Goal: Complete application form: Complete application form

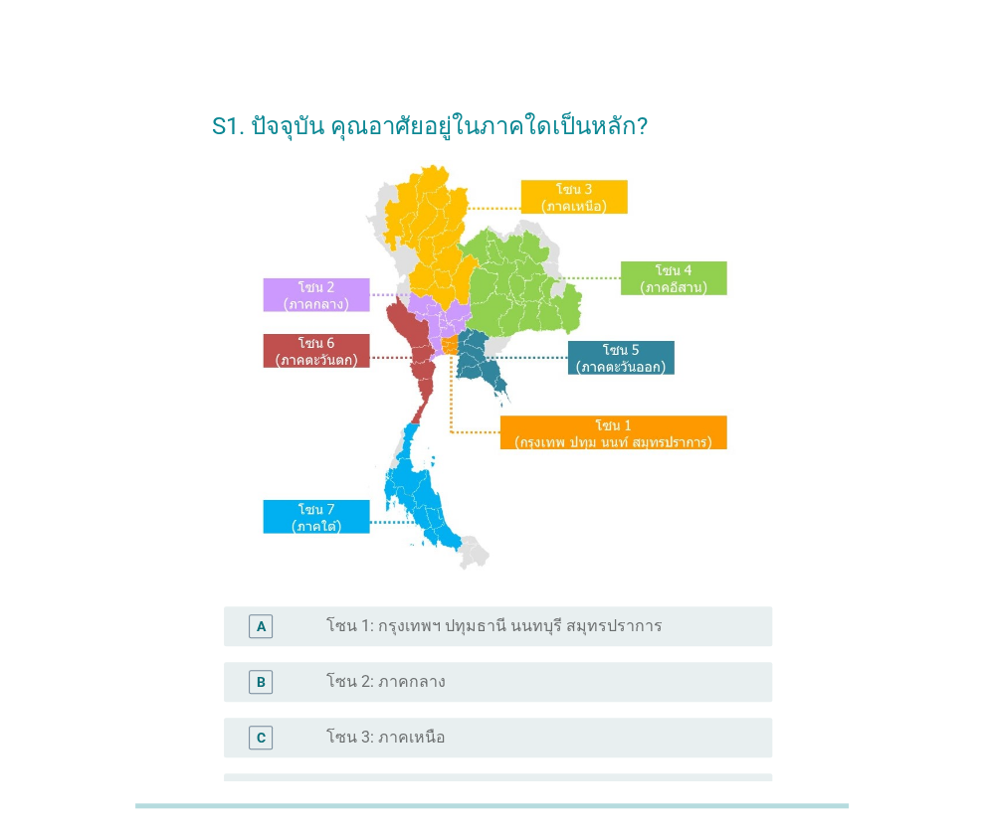
click at [830, 283] on div "S1. ปัจจุบัน คุณอาศัยอยู่ในภาคใดเป็นหลัก? A radio_button_unchecked โซน 1: กรุงเ…" at bounding box center [492, 594] width 888 height 1043
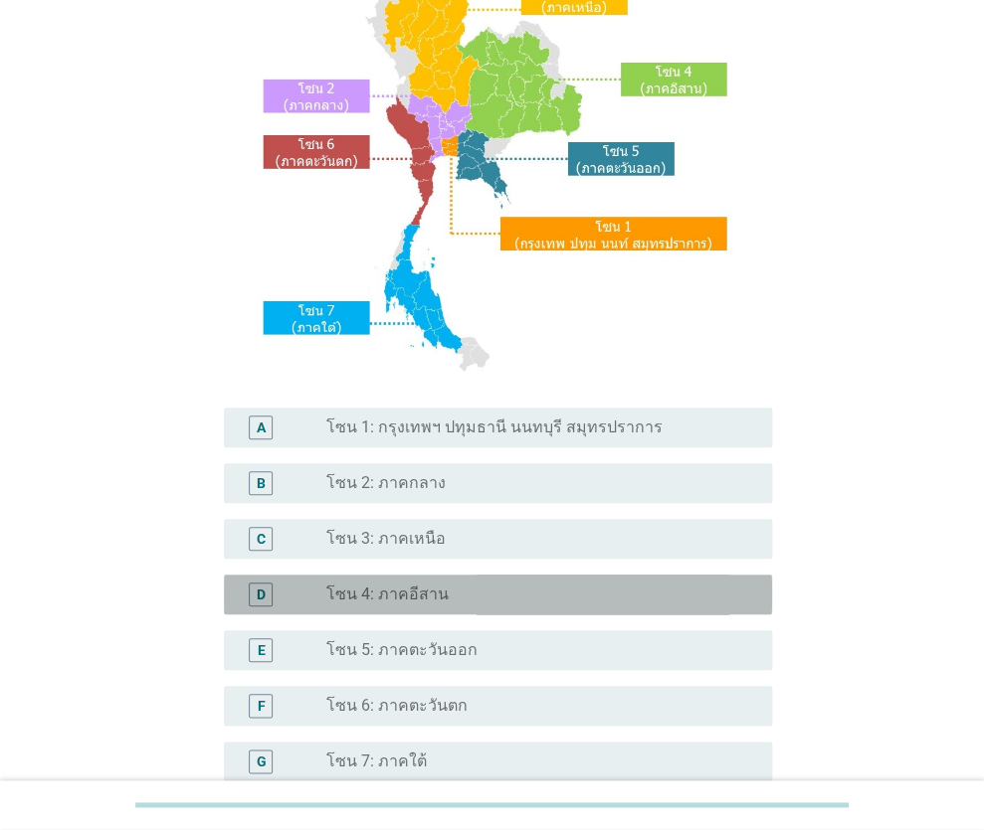
click at [383, 596] on label "โซน 4: ภาคอีสาน" at bounding box center [386, 595] width 122 height 20
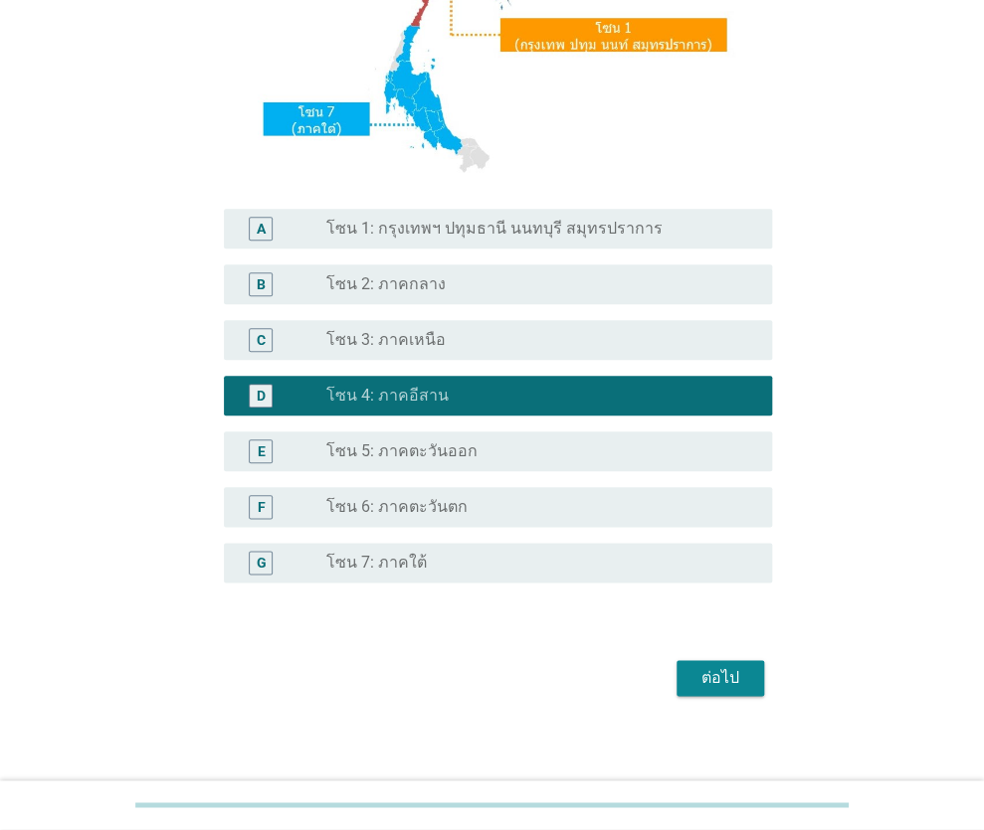
scroll to position [405, 0]
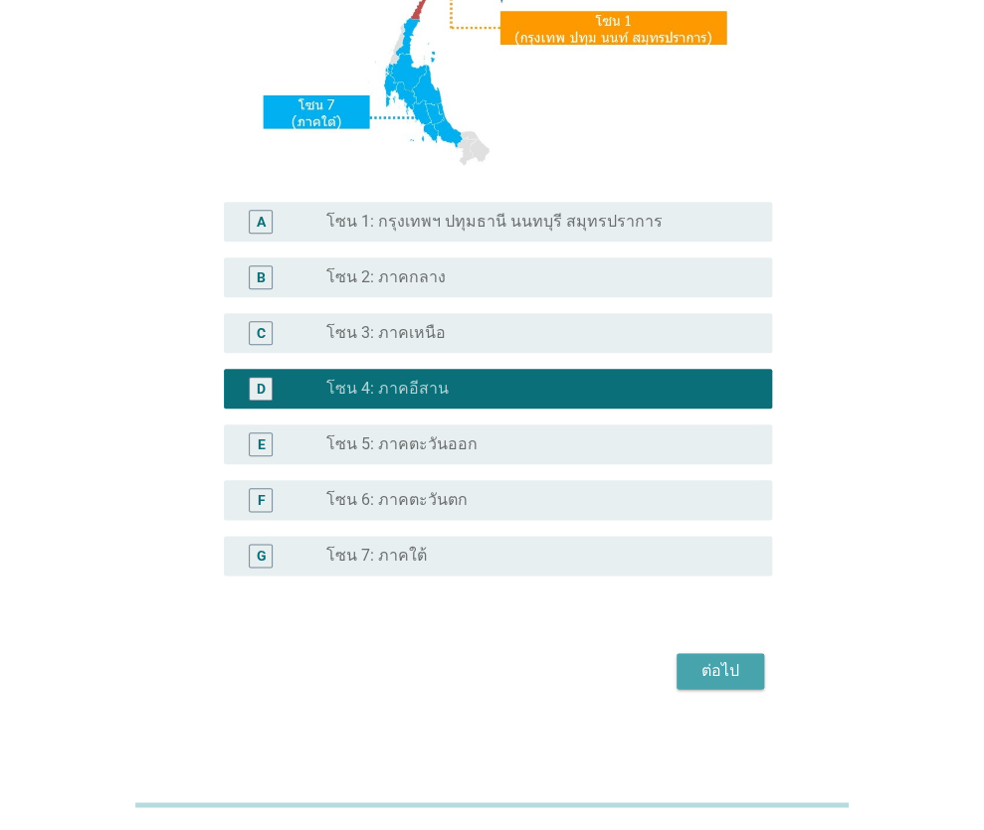
click at [705, 661] on div "ต่อไป" at bounding box center [720, 671] width 56 height 24
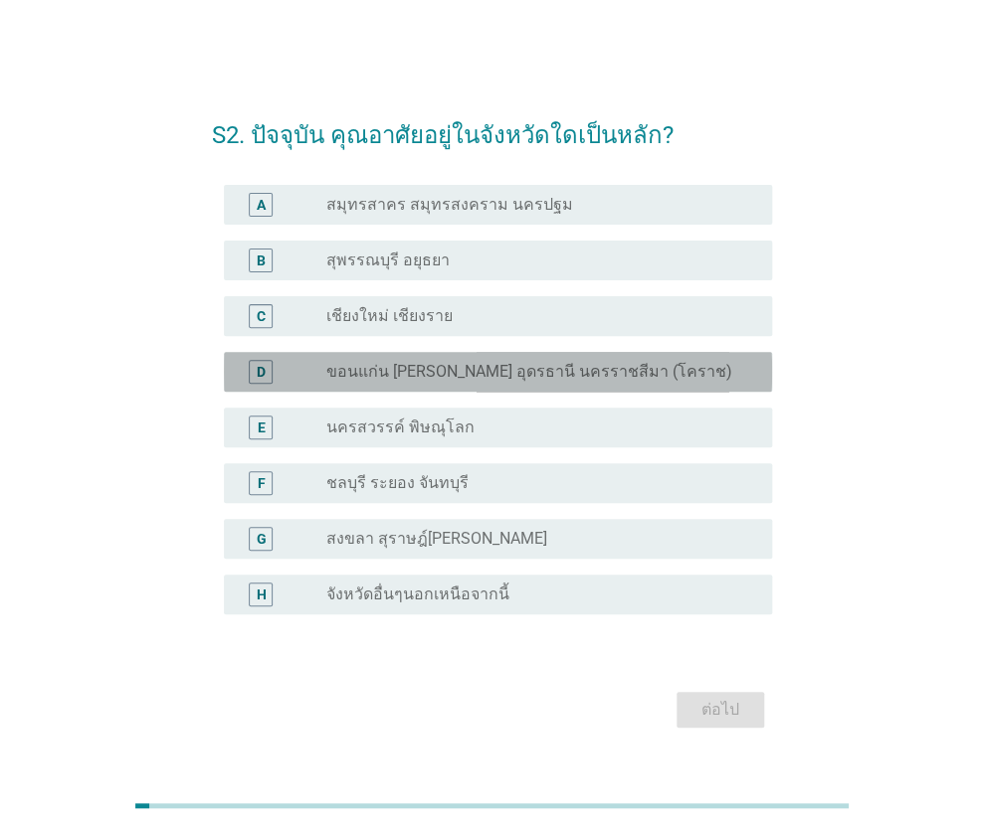
click at [472, 365] on label "ขอนแก่น [PERSON_NAME] อุดรธานี นครราชสีมา (โคราช)" at bounding box center [528, 372] width 406 height 20
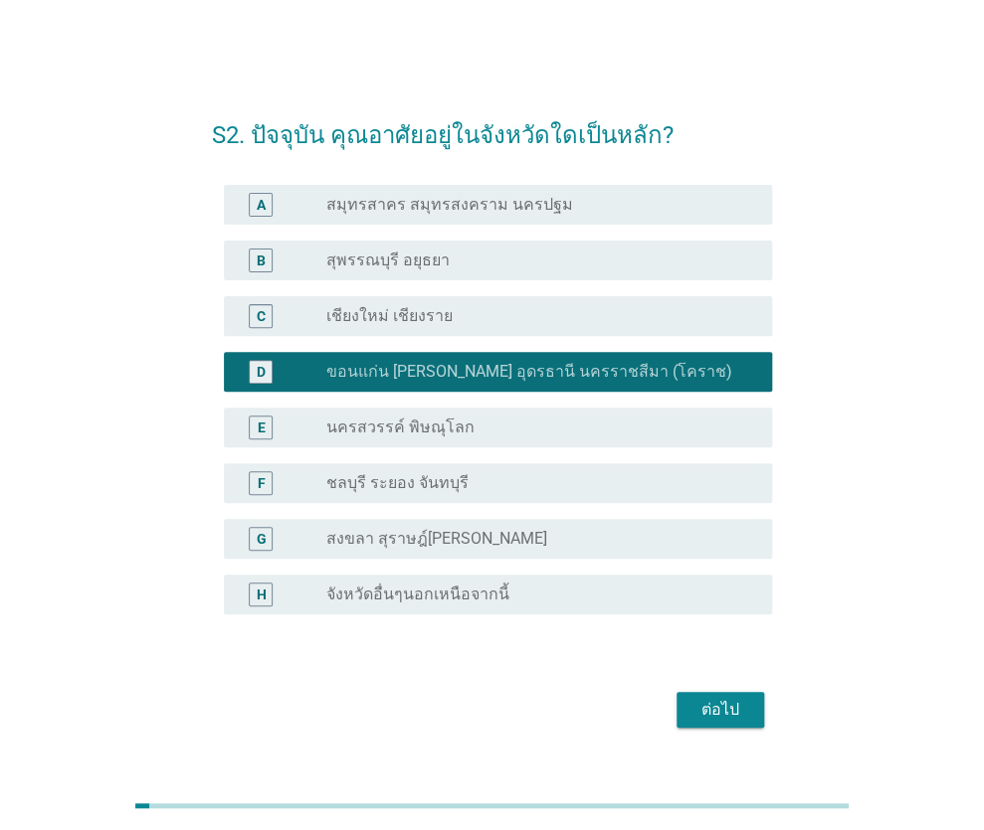
click at [723, 707] on div "ต่อไป" at bounding box center [720, 710] width 56 height 24
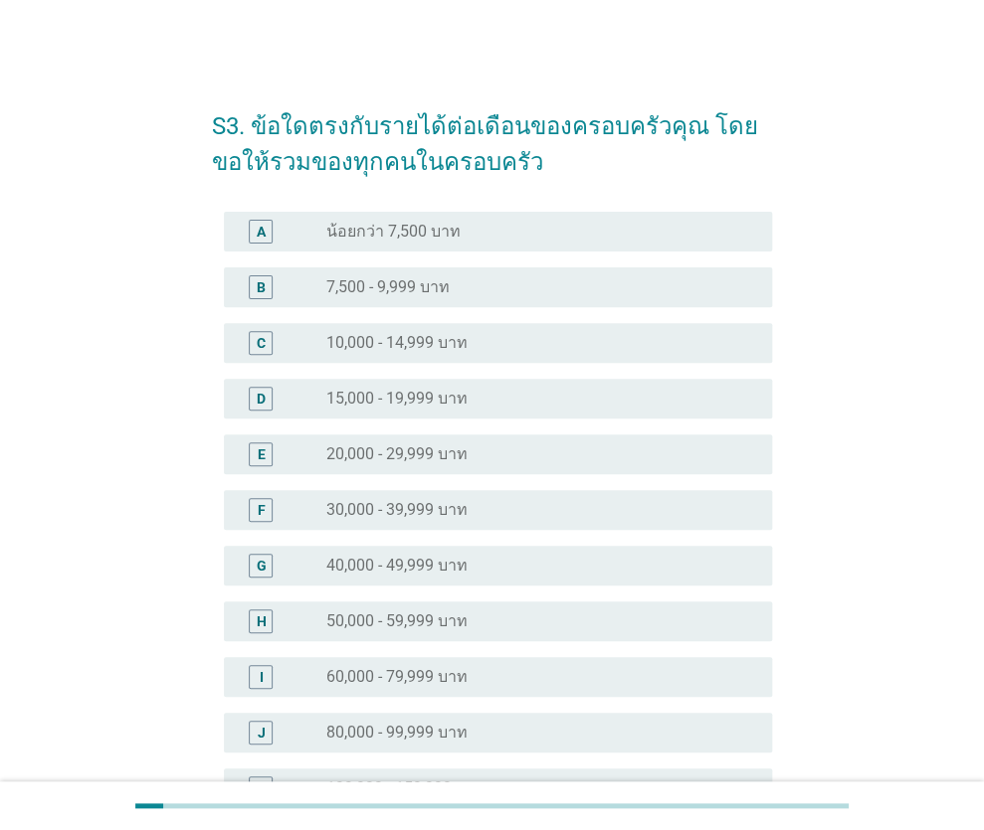
click at [359, 570] on label "40,000 - 49,999 บาท" at bounding box center [395, 566] width 141 height 20
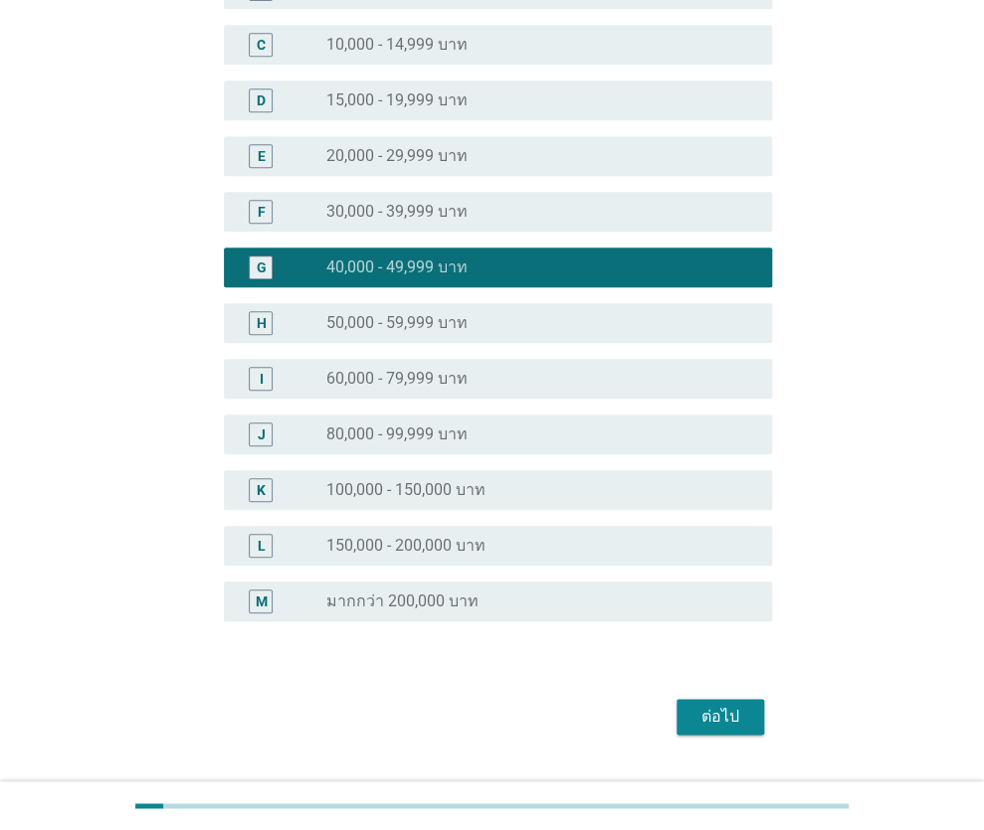
scroll to position [344, 0]
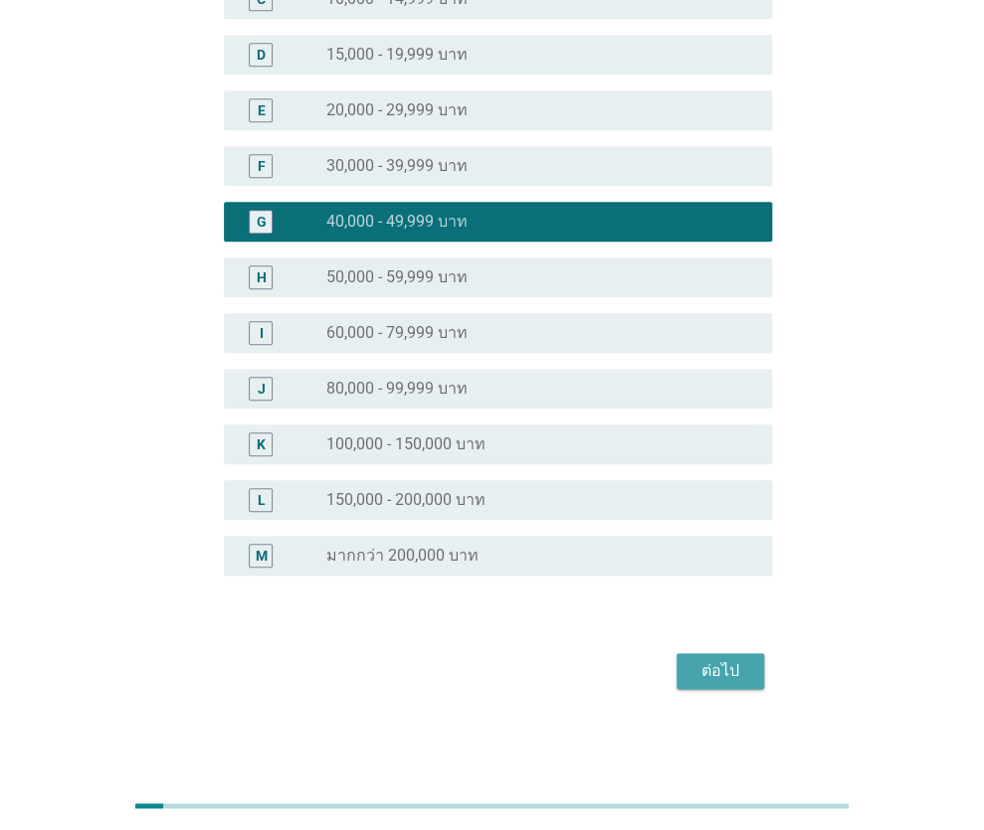
click at [728, 670] on div "ต่อไป" at bounding box center [720, 671] width 56 height 24
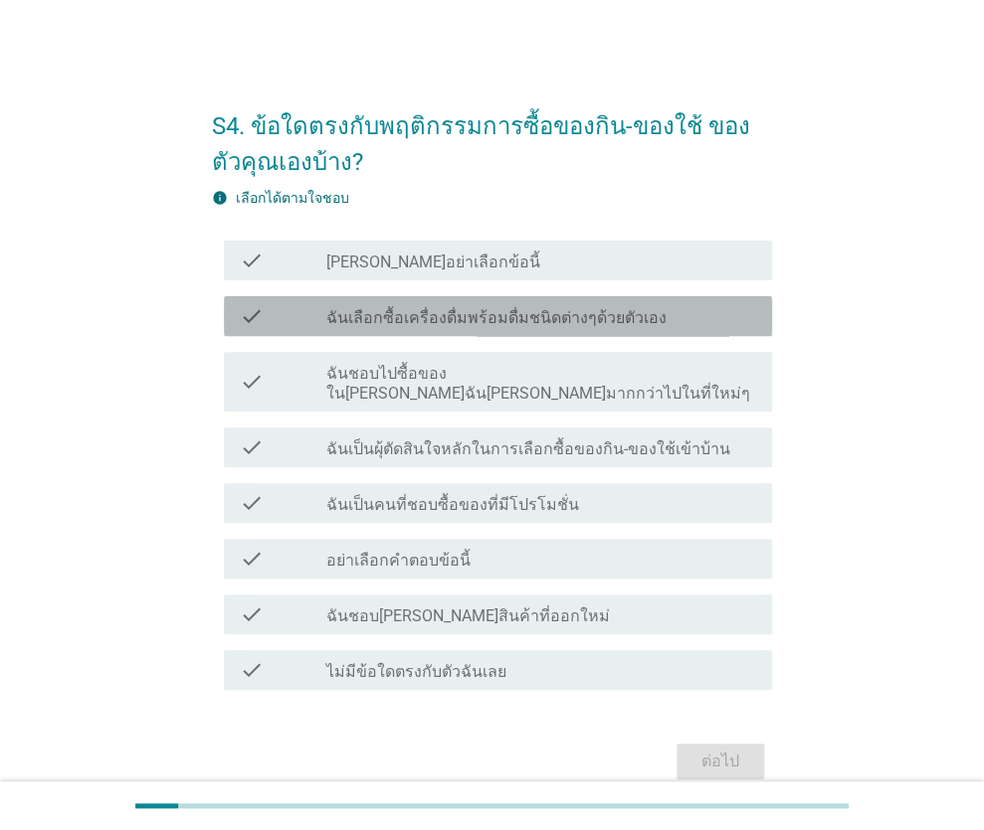
click at [506, 316] on label "ฉันเลือกซื้อเครื่องดื่มพร้อมดื่มชนิดต่างๆด้วยตัวเอง" at bounding box center [495, 318] width 340 height 20
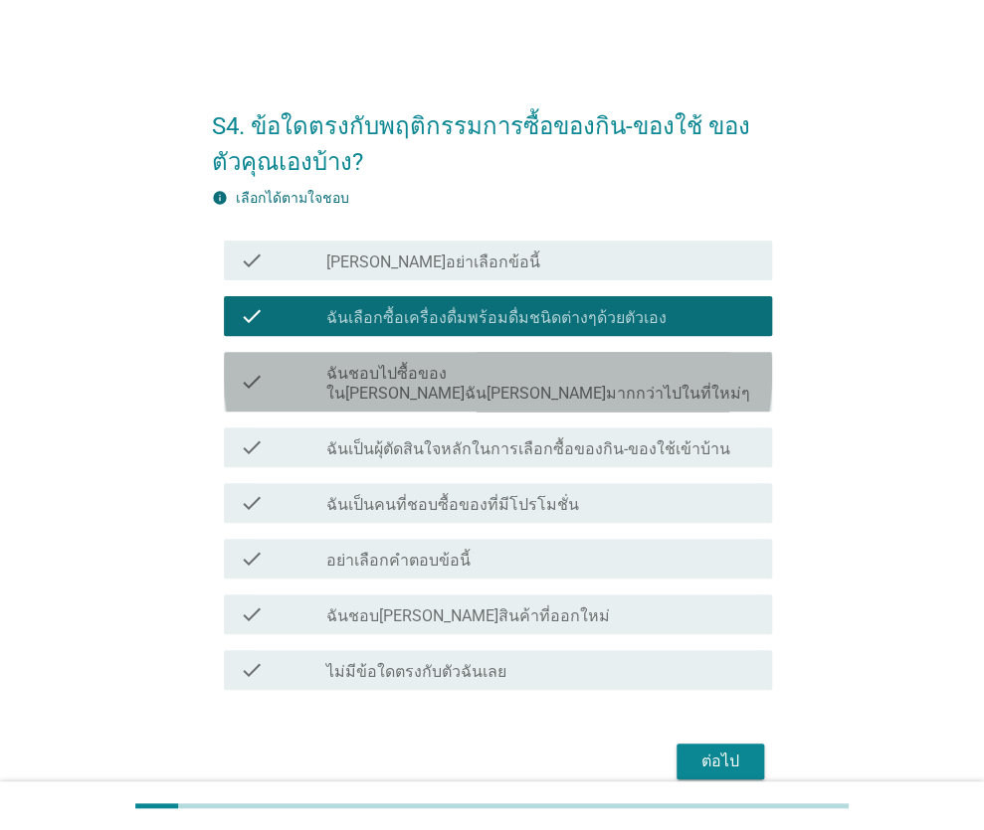
click at [487, 374] on label "ฉันชอบไปซื้อของใน[PERSON_NAME]ฉัน[PERSON_NAME]มากกว่าไปในที่ใหม่ๆ" at bounding box center [540, 384] width 431 height 40
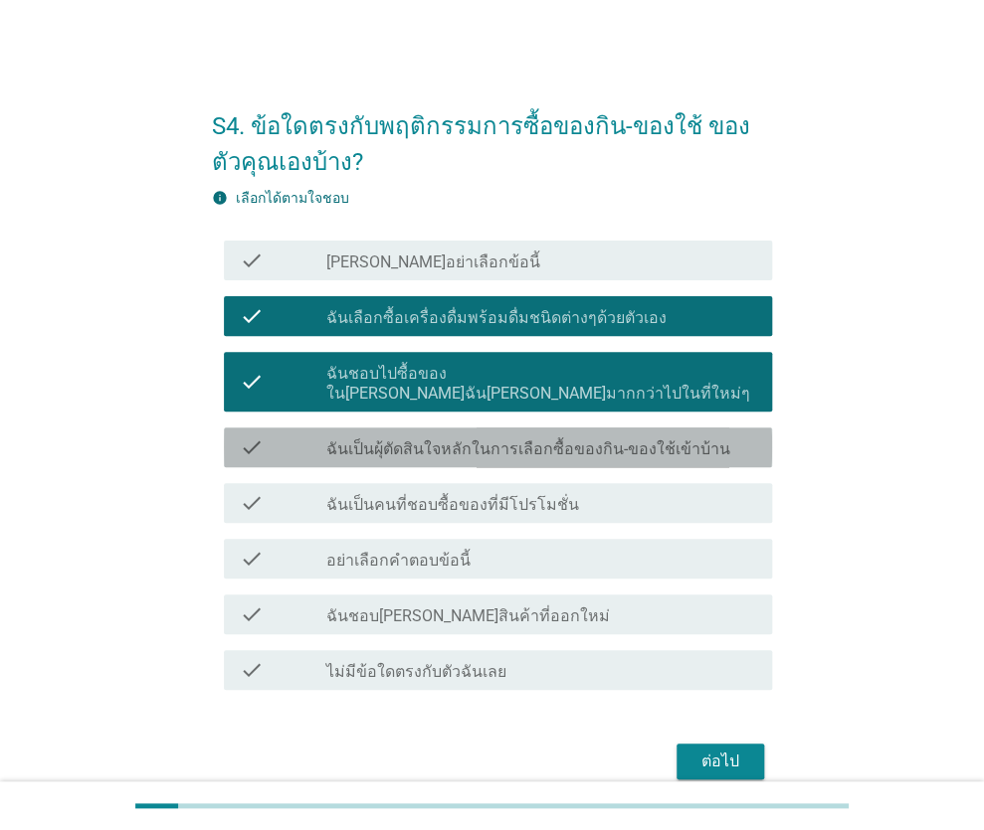
click at [431, 440] on label "ฉันเป็นผุ้ตัดสินใจหลักในการเลือกซื้อของกิน-ของใช้เข้าบ้าน" at bounding box center [527, 450] width 404 height 20
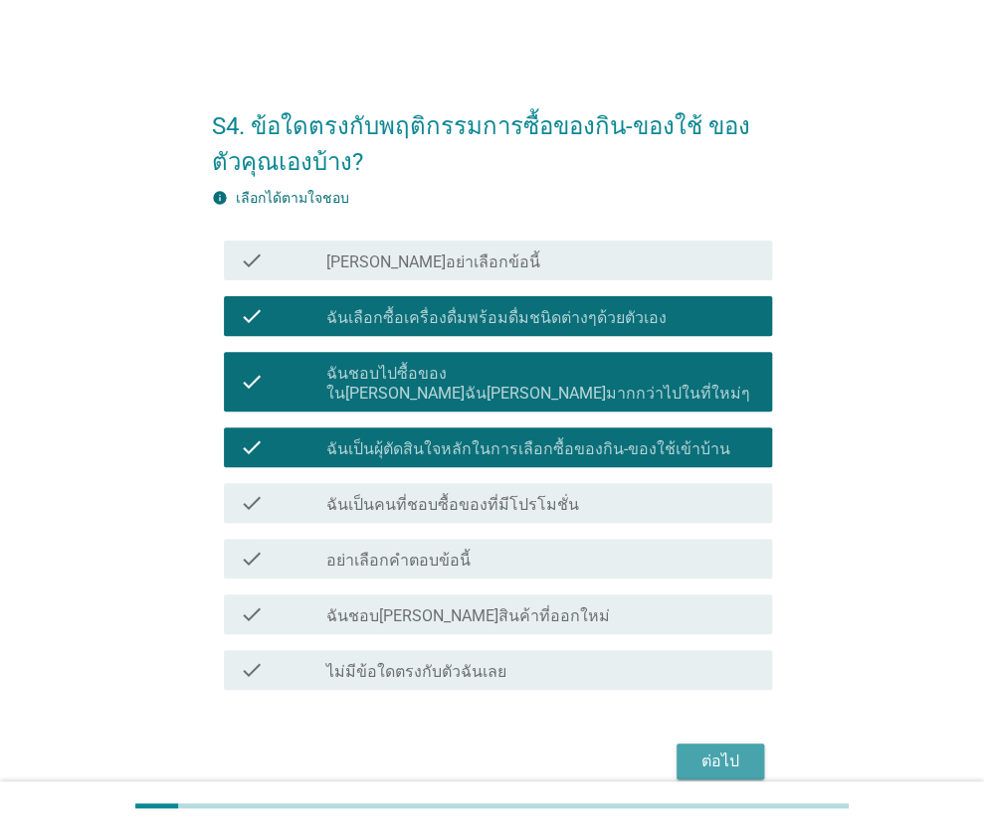
click at [725, 750] on div "ต่อไป" at bounding box center [720, 762] width 56 height 24
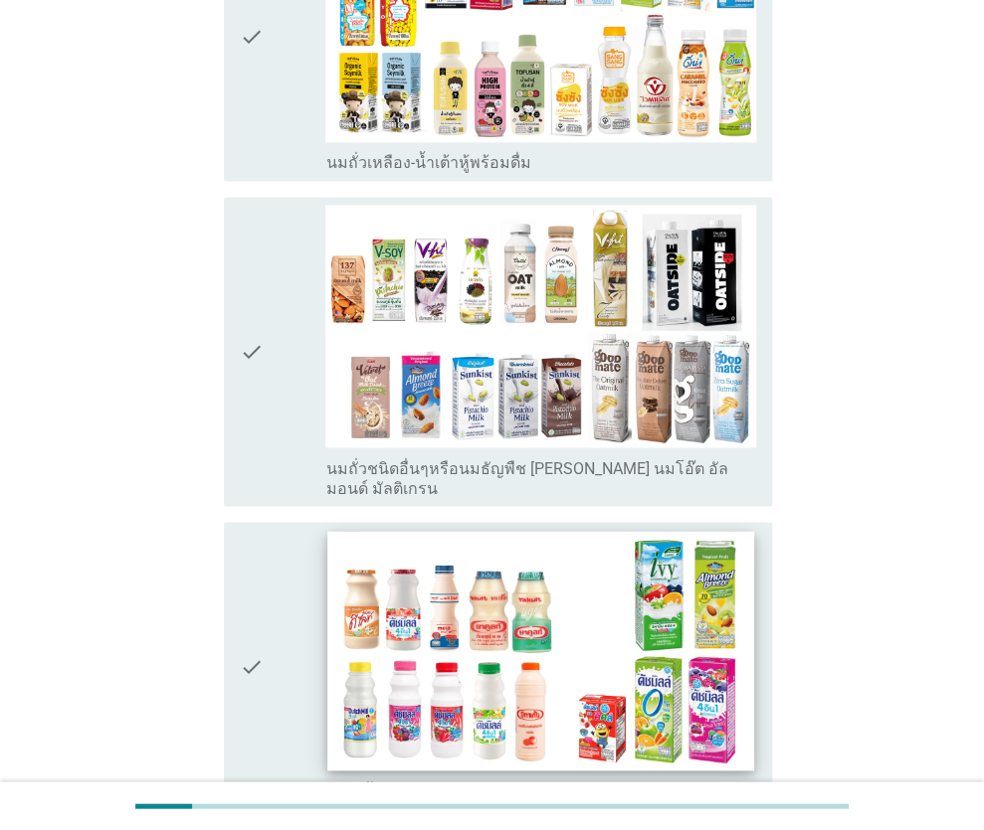
scroll to position [995, 0]
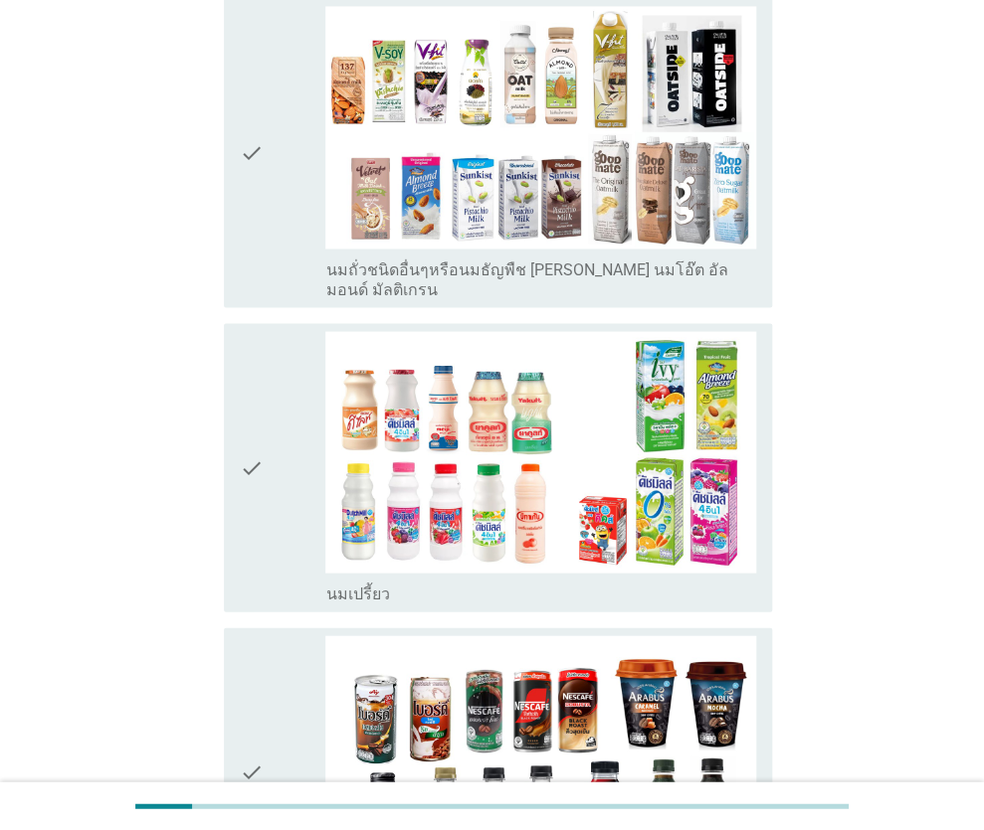
click at [258, 469] on icon "check" at bounding box center [252, 467] width 24 height 273
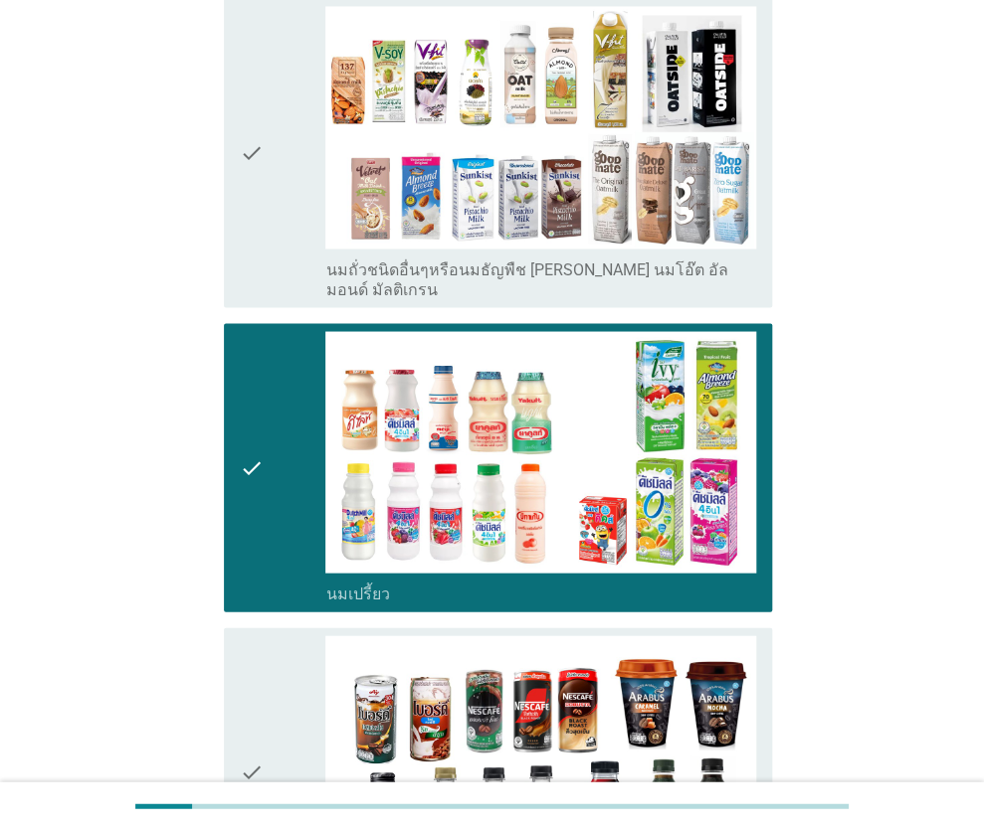
scroll to position [1293, 0]
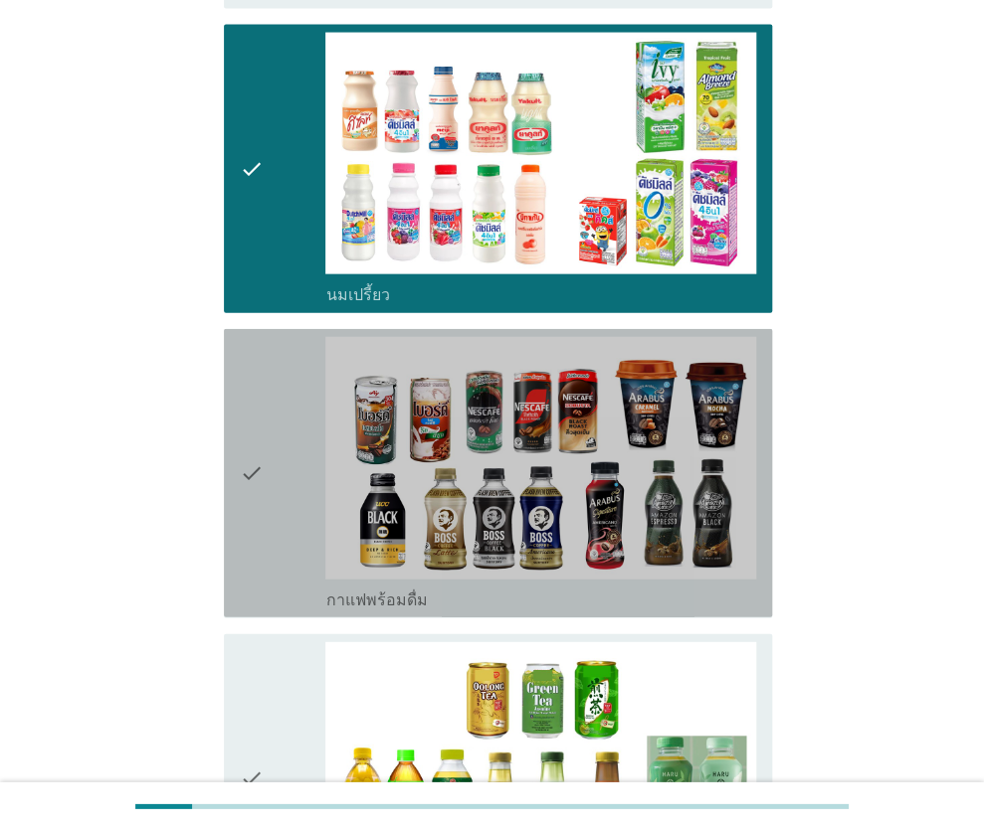
click at [277, 454] on div "check" at bounding box center [283, 473] width 87 height 273
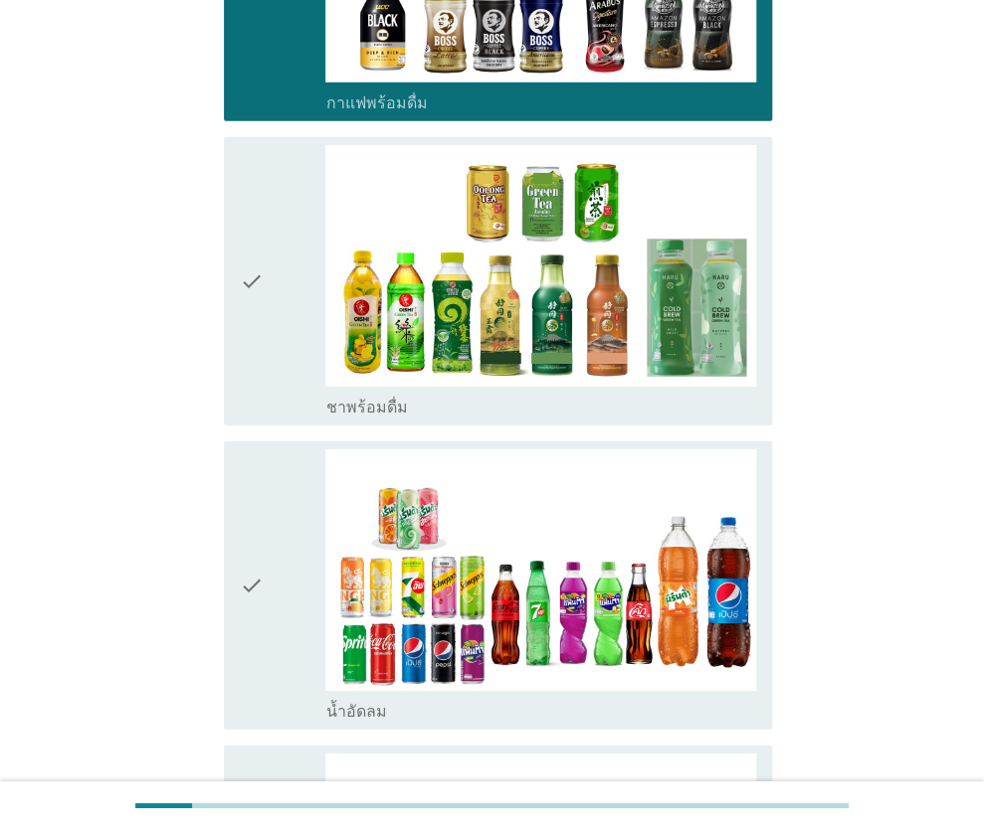
scroll to position [1890, 0]
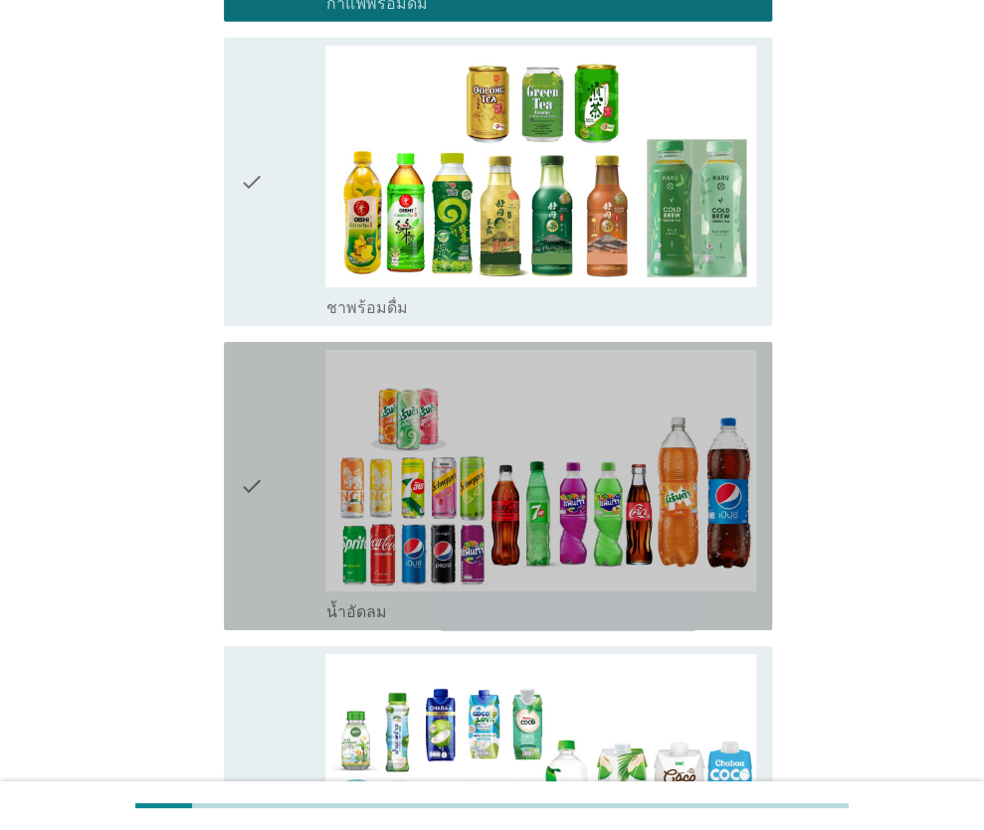
click at [276, 444] on div "check" at bounding box center [283, 486] width 87 height 273
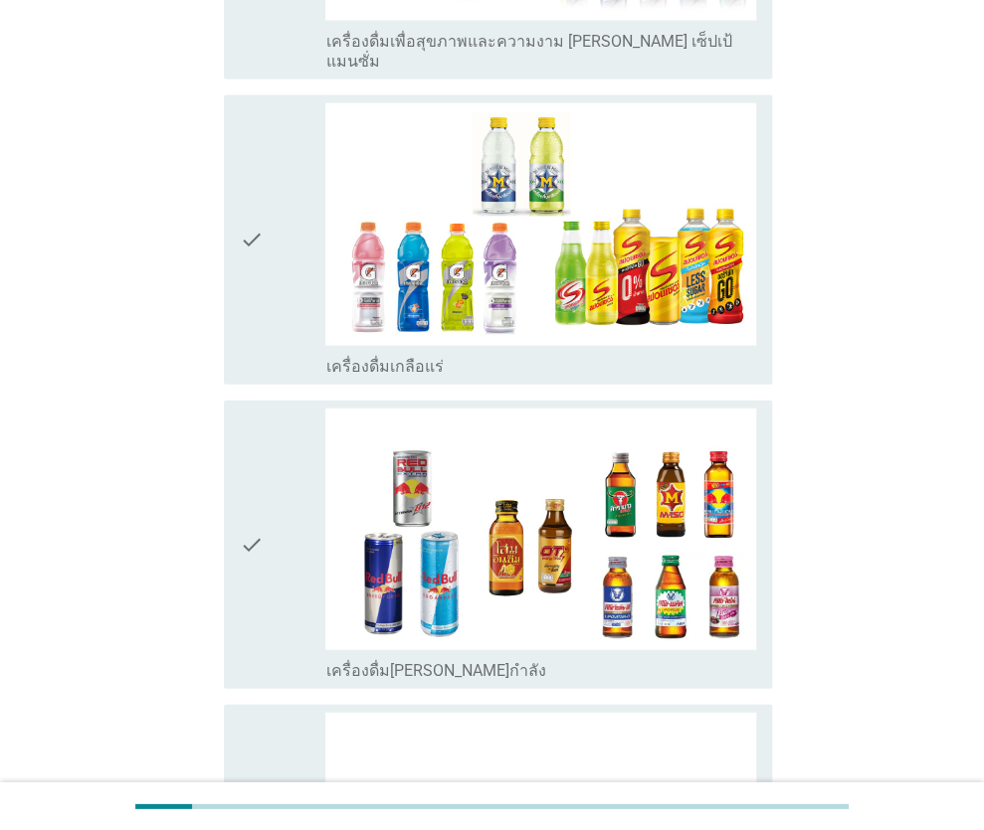
scroll to position [3978, 0]
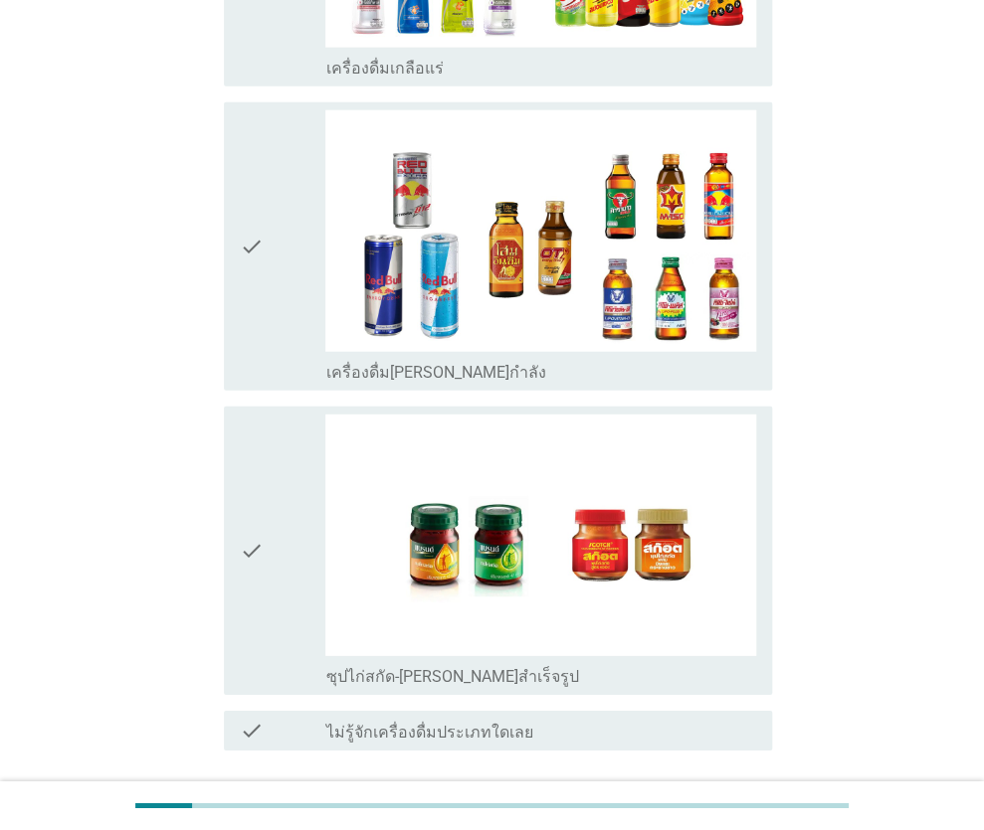
click at [729, 811] on div "ต่อไป" at bounding box center [720, 823] width 56 height 24
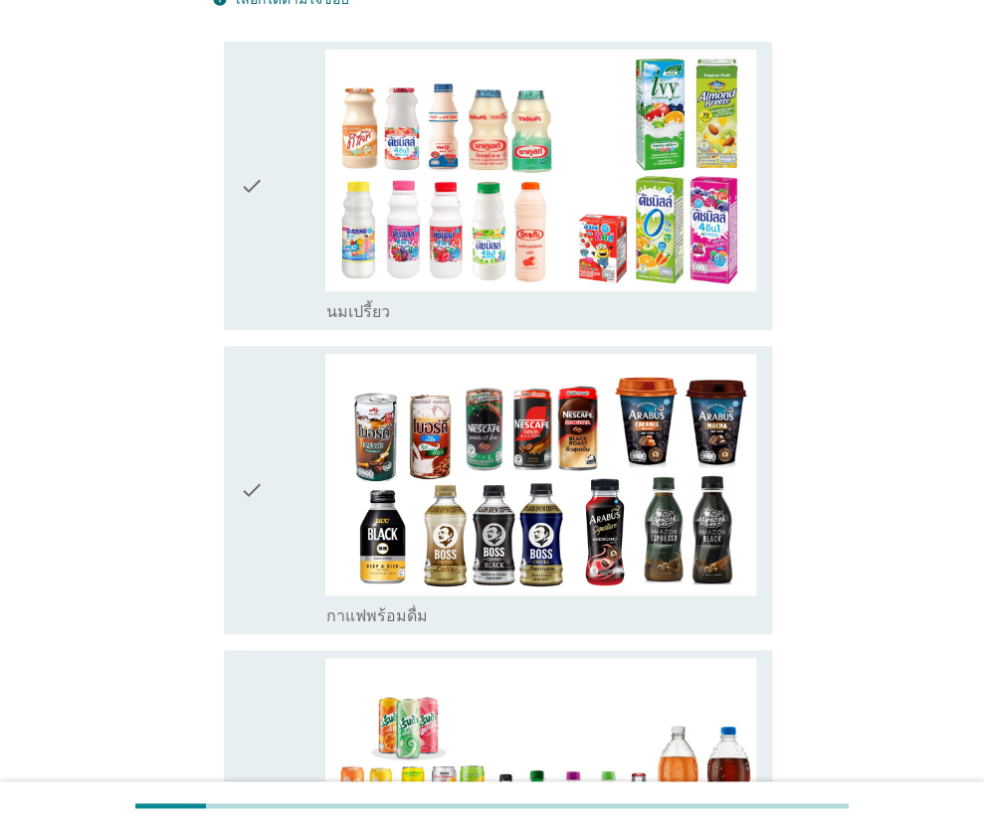
scroll to position [99, 0]
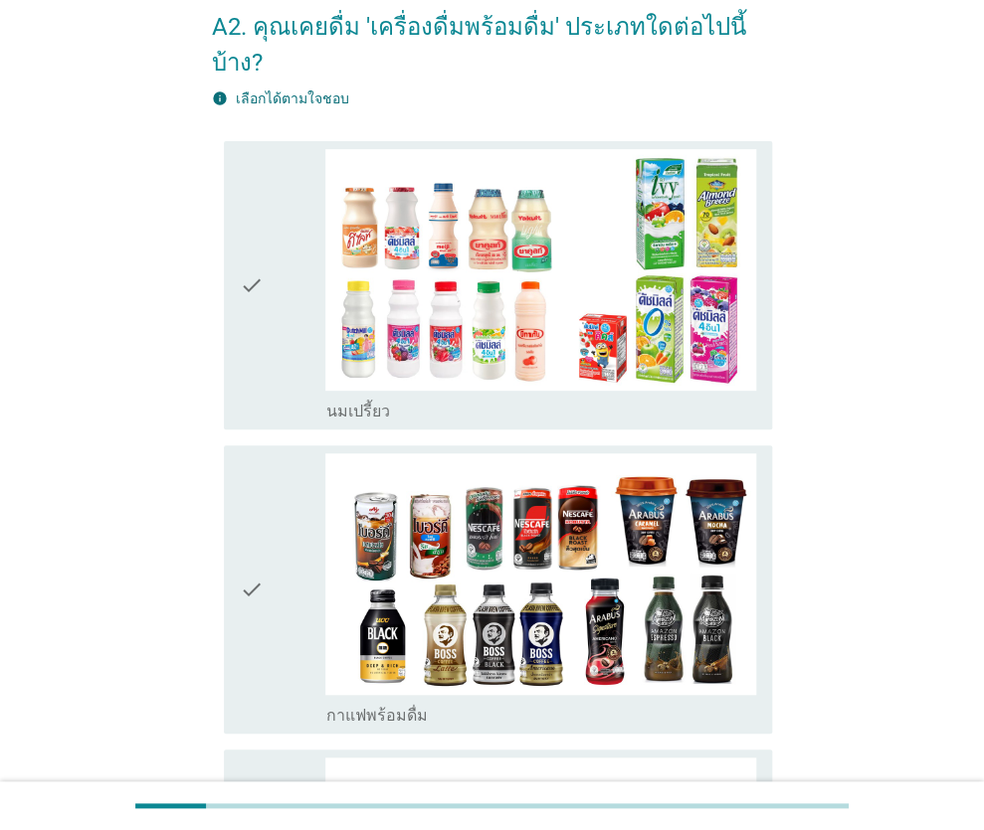
drag, startPoint x: 274, startPoint y: 281, endPoint x: 267, endPoint y: 343, distance: 62.2
click at [275, 282] on div "check" at bounding box center [283, 285] width 87 height 273
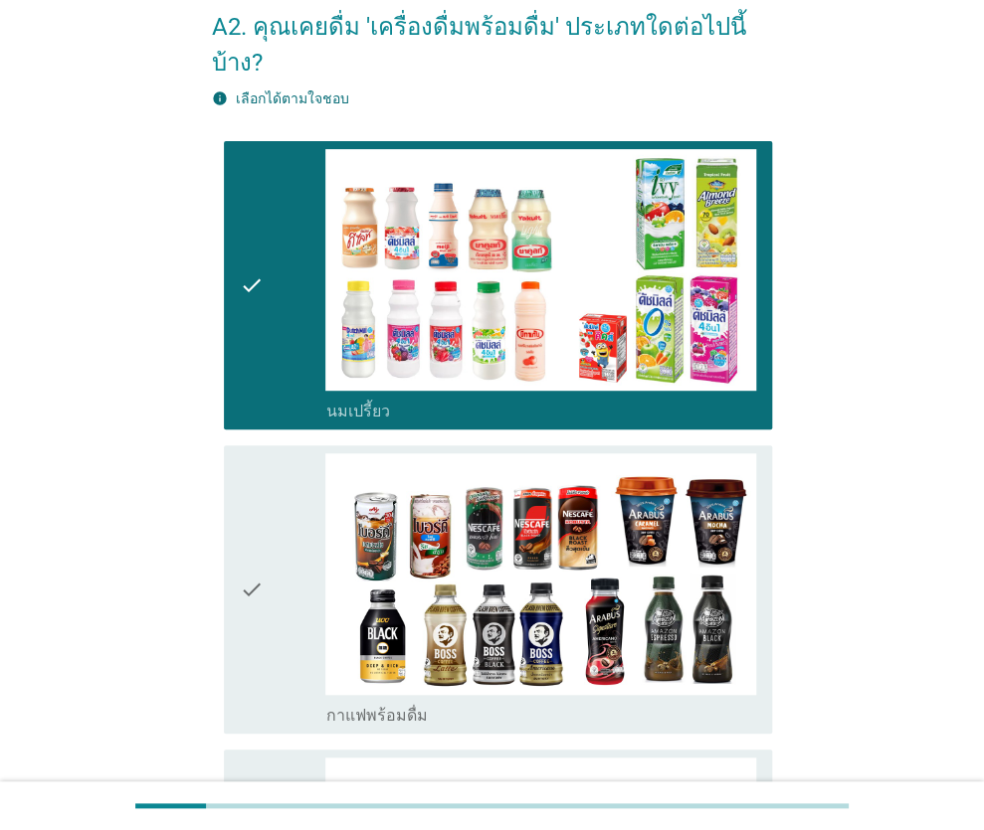
click at [279, 473] on div "check" at bounding box center [283, 590] width 87 height 273
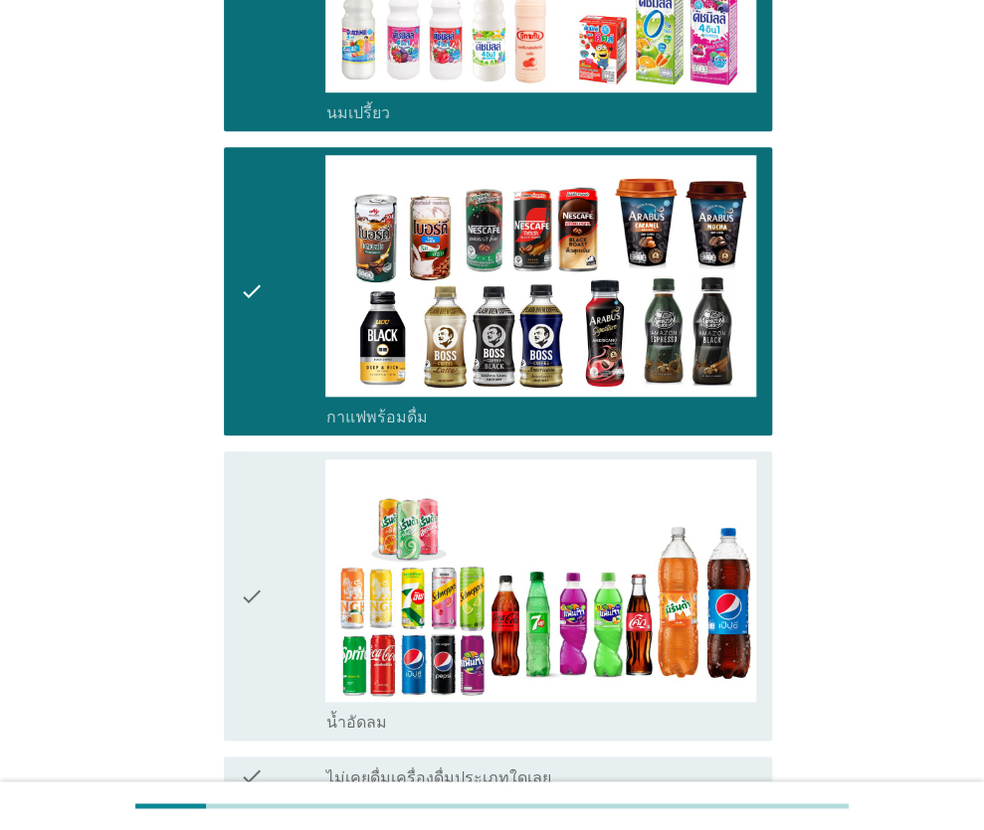
drag, startPoint x: 276, startPoint y: 500, endPoint x: 292, endPoint y: 494, distance: 17.0
click at [277, 498] on div "check" at bounding box center [283, 595] width 87 height 273
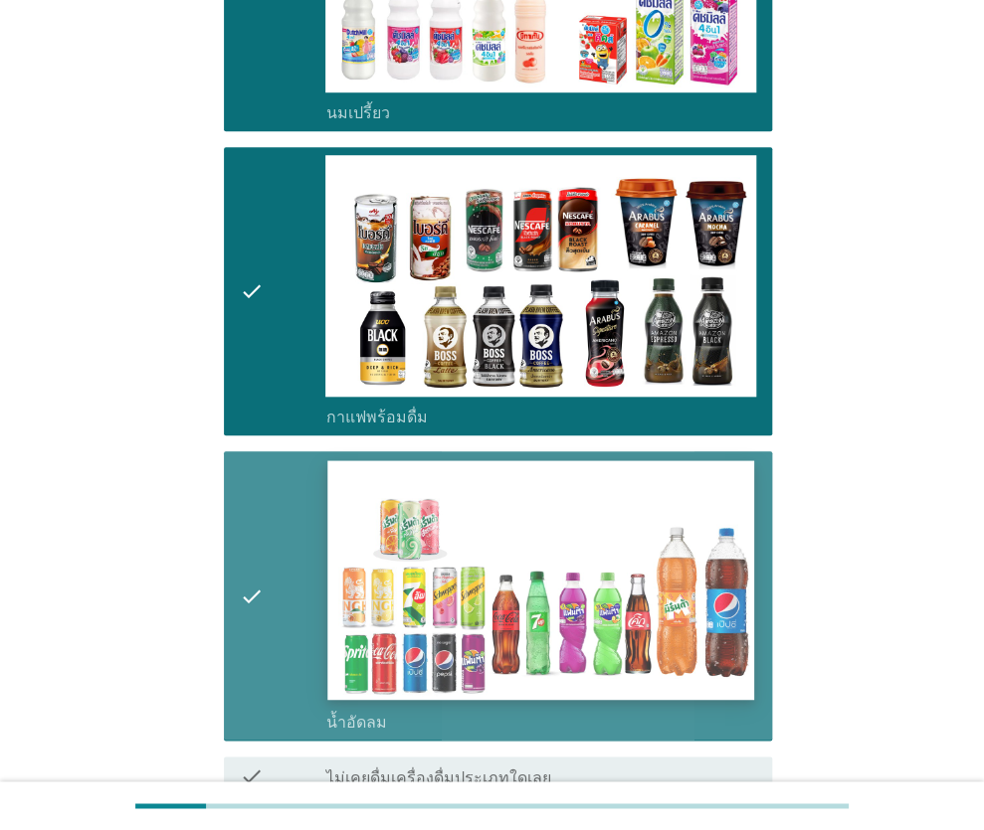
scroll to position [560, 0]
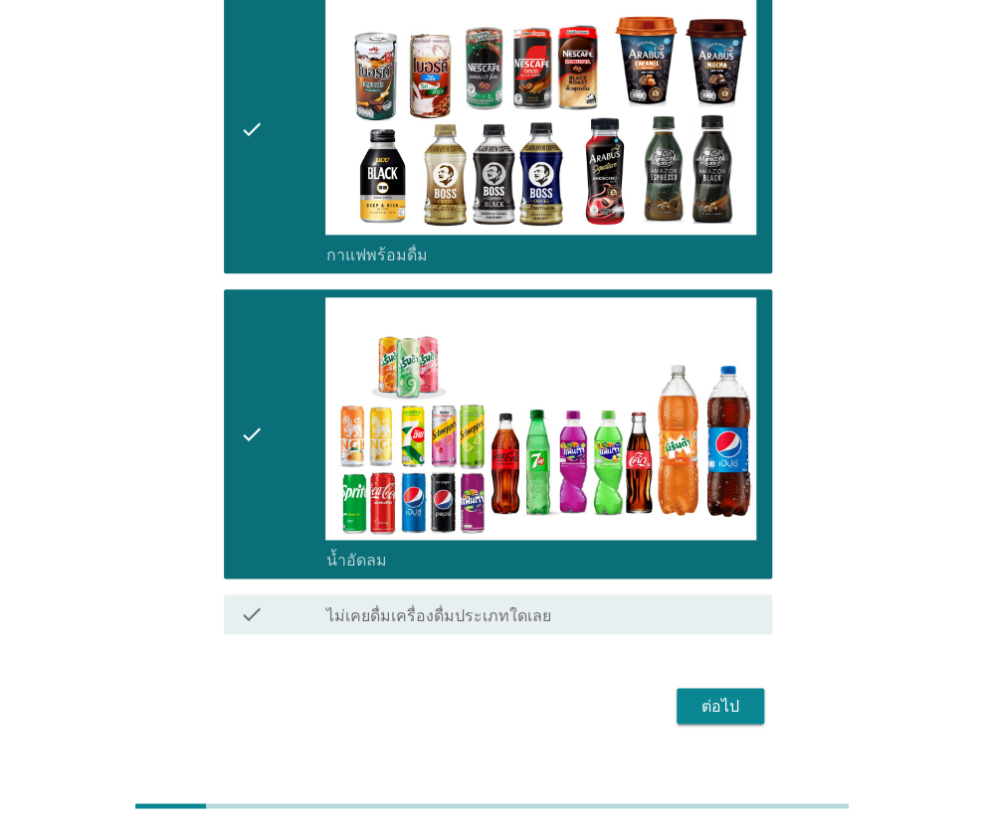
click at [731, 694] on div "ต่อไป" at bounding box center [720, 706] width 56 height 24
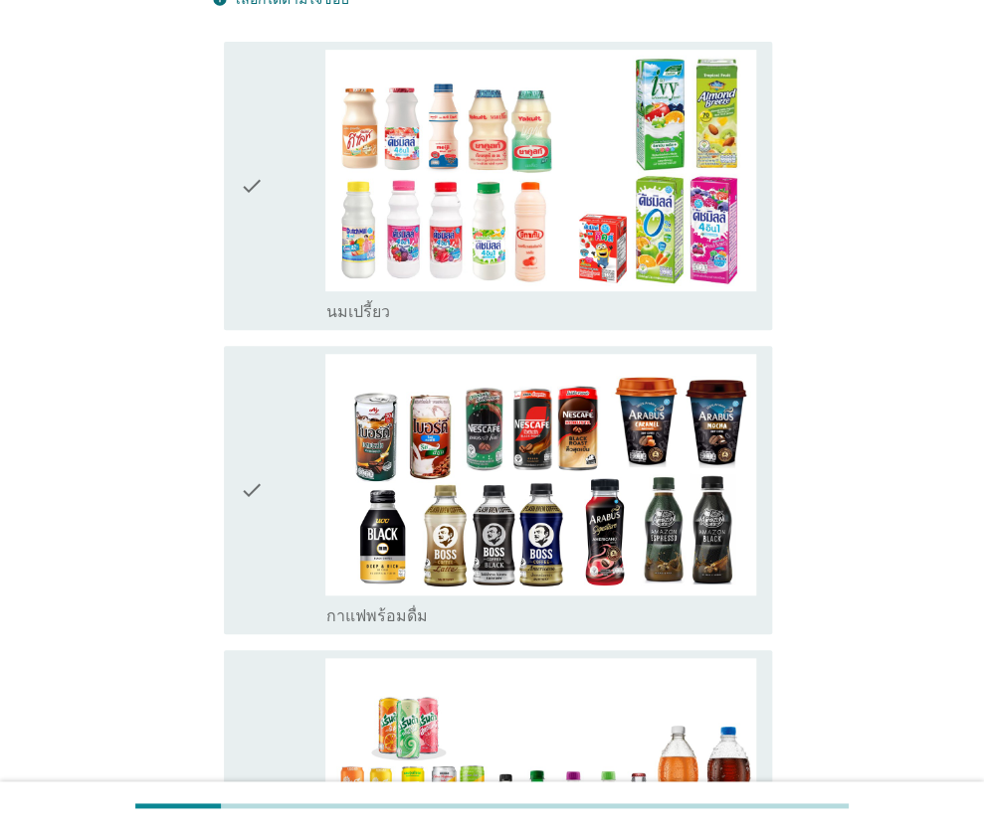
scroll to position [398, 0]
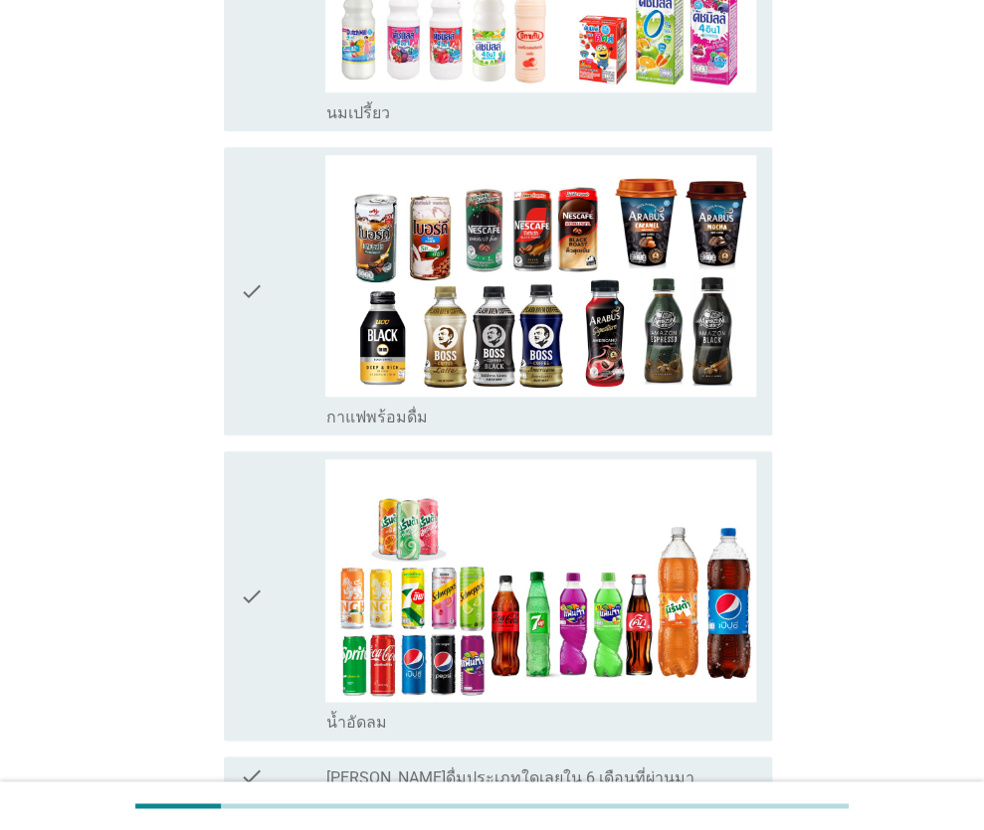
drag, startPoint x: 285, startPoint y: 72, endPoint x: 282, endPoint y: 117, distance: 45.8
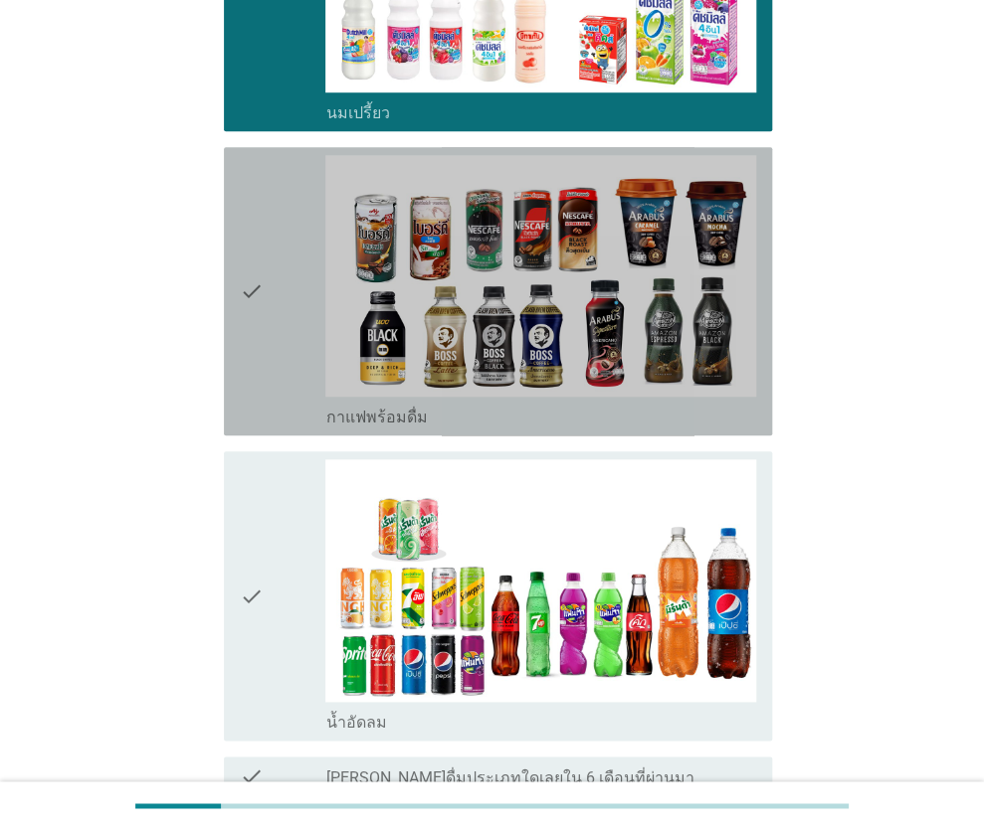
drag, startPoint x: 282, startPoint y: 226, endPoint x: 283, endPoint y: 323, distance: 97.5
click at [283, 236] on div "check" at bounding box center [283, 291] width 87 height 273
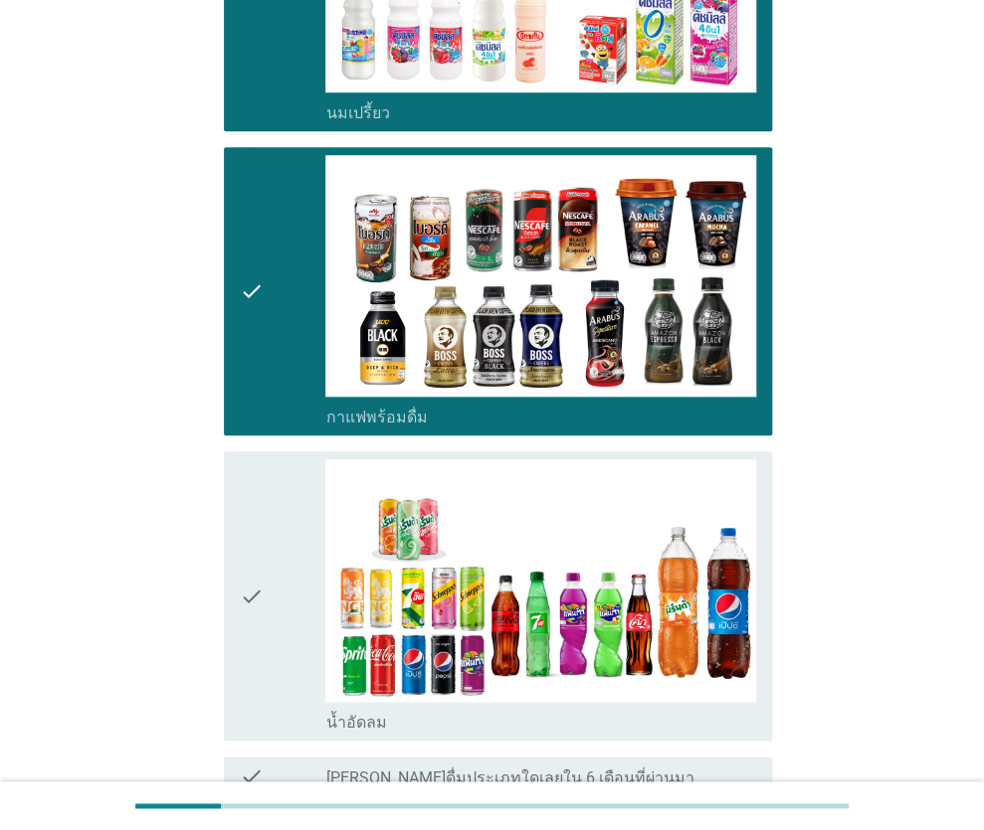
click at [279, 503] on div "check" at bounding box center [283, 595] width 87 height 273
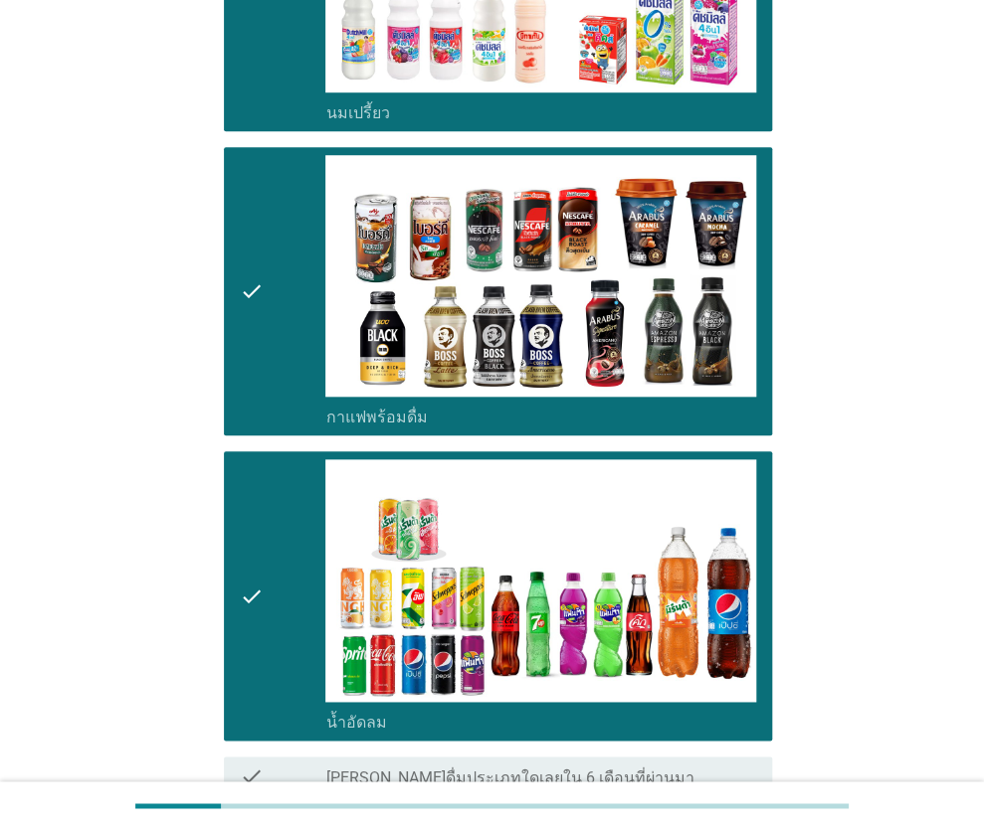
scroll to position [596, 0]
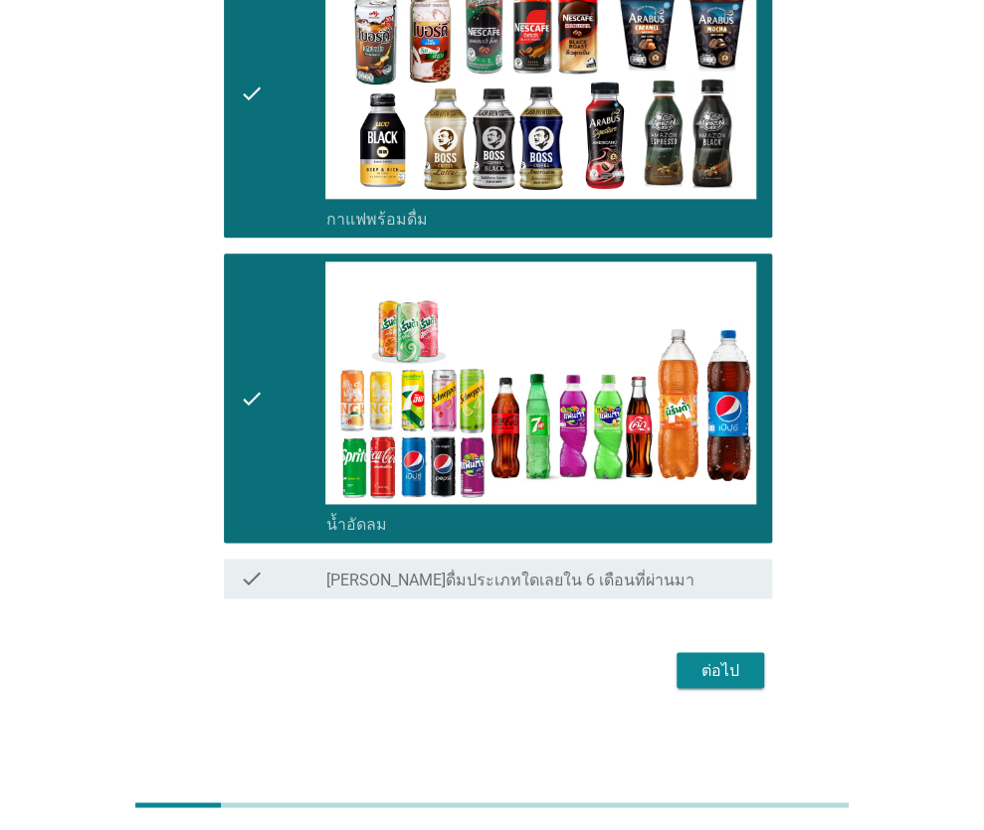
click at [709, 669] on div "ต่อไป" at bounding box center [720, 670] width 56 height 24
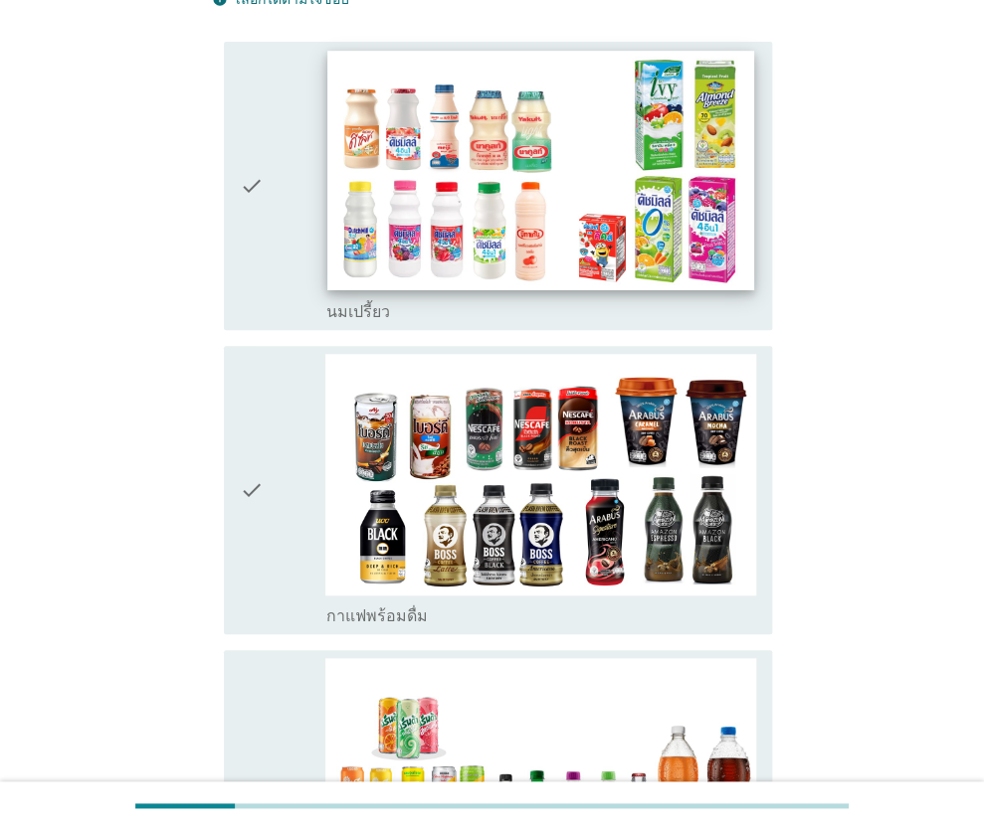
scroll to position [298, 0]
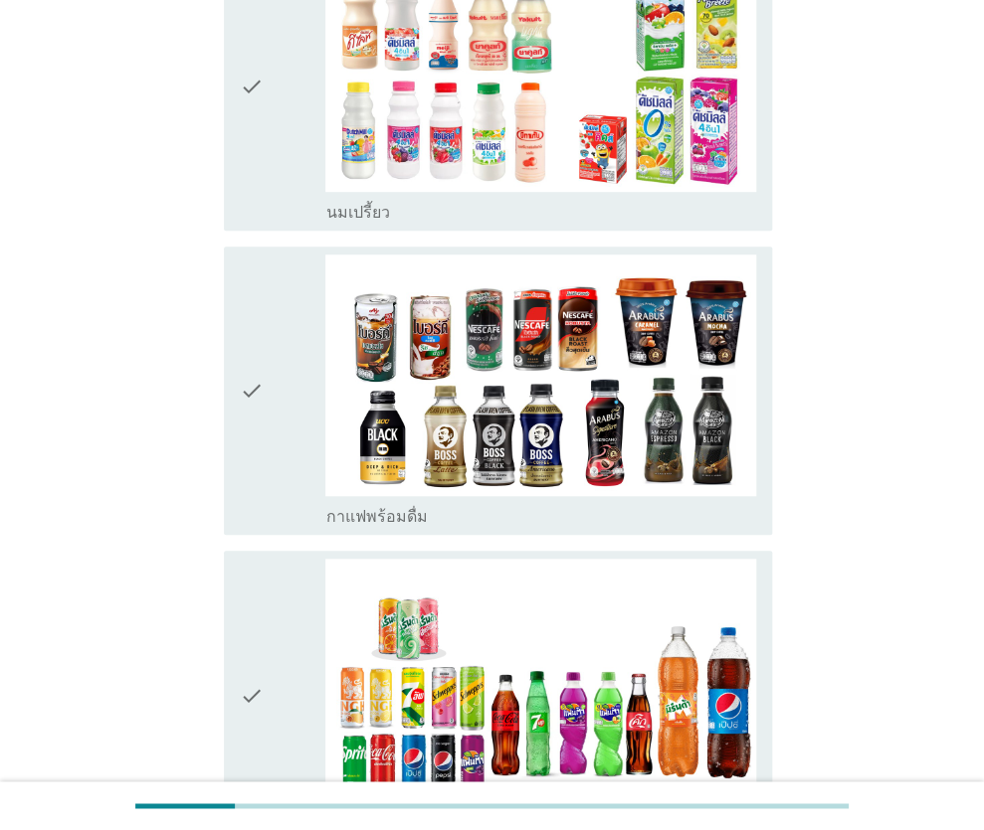
click at [263, 147] on div "check" at bounding box center [283, 86] width 87 height 273
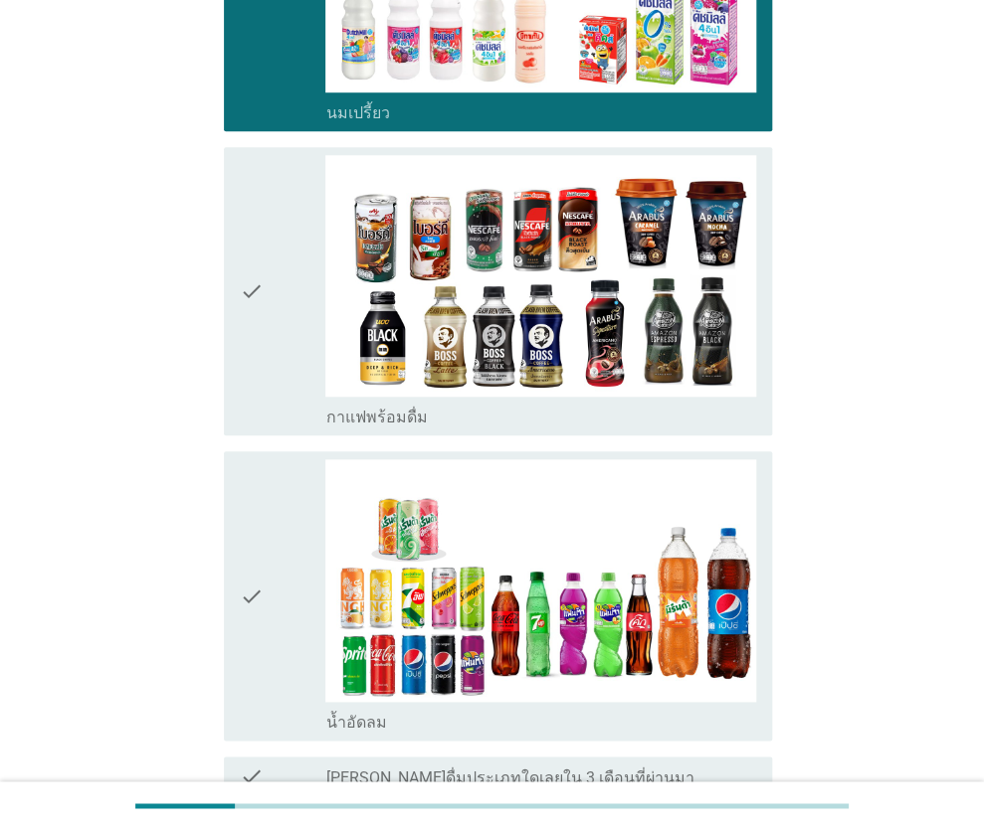
scroll to position [497, 0]
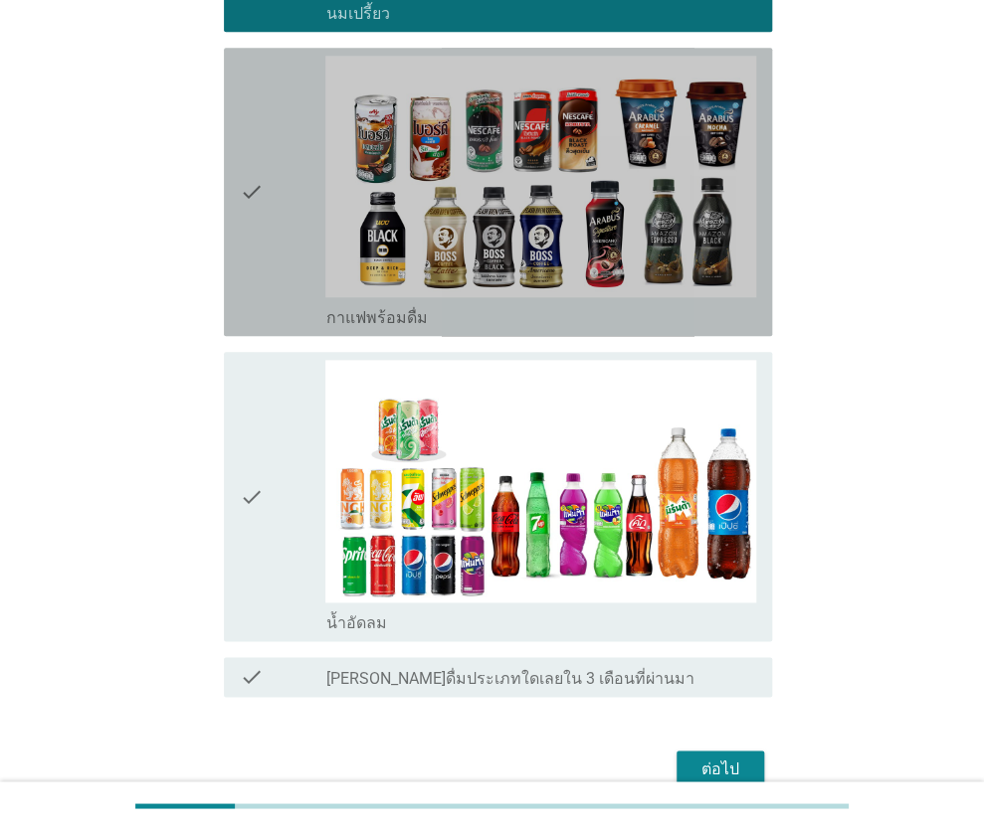
drag, startPoint x: 276, startPoint y: 214, endPoint x: 267, endPoint y: 243, distance: 30.5
click at [274, 220] on div "check" at bounding box center [283, 192] width 87 height 273
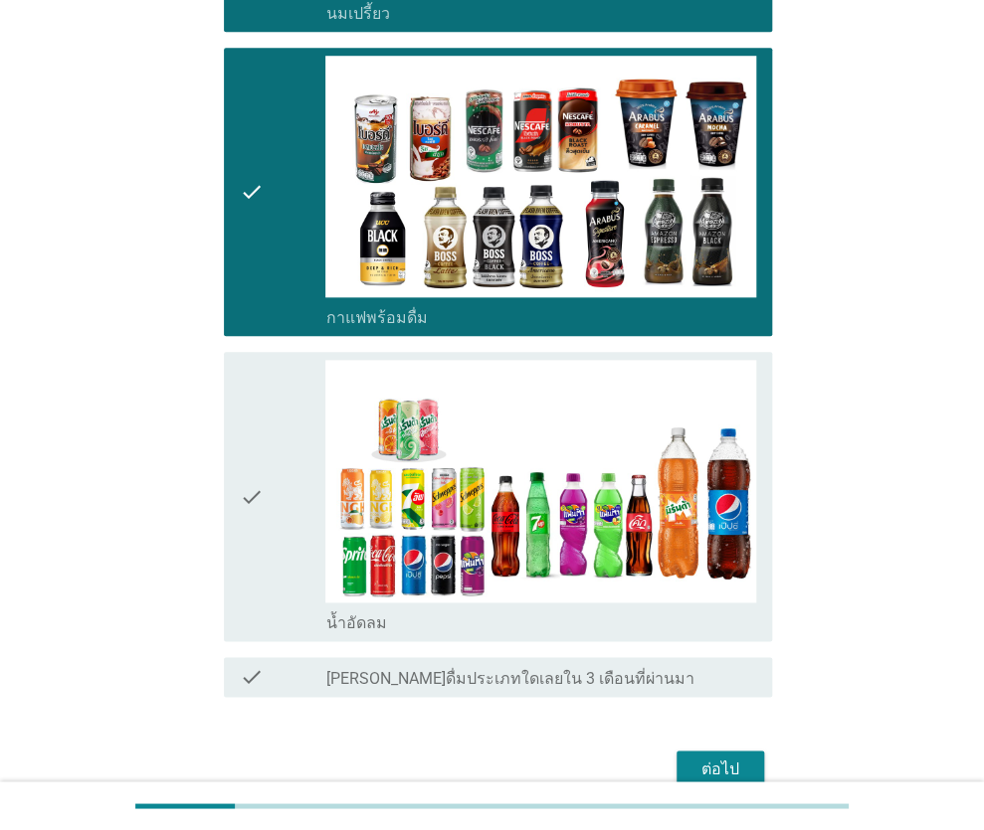
click at [722, 761] on div "ต่อไป" at bounding box center [720, 769] width 56 height 24
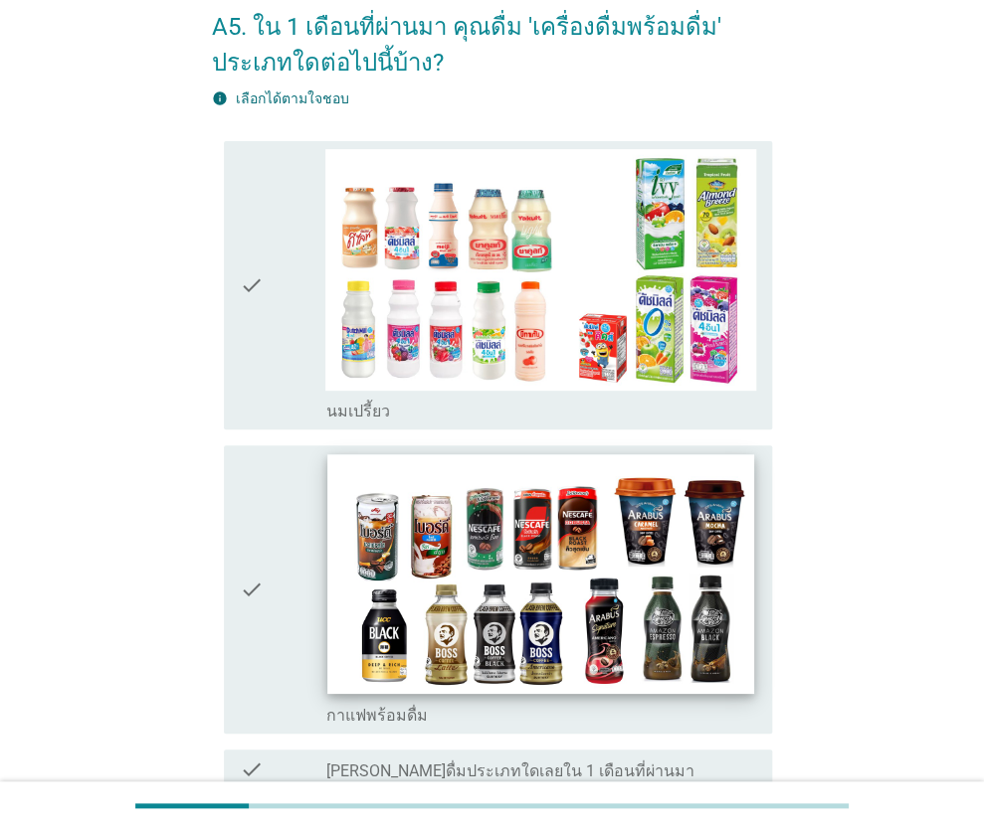
scroll to position [199, 0]
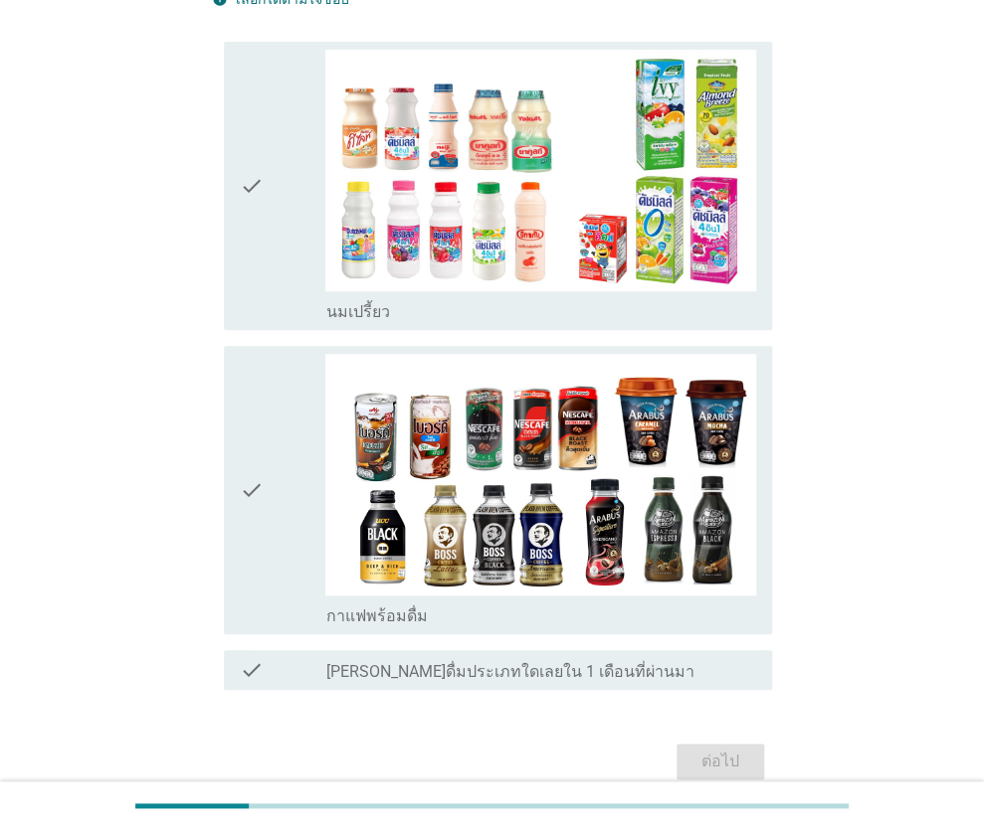
click at [261, 228] on icon "check" at bounding box center [252, 186] width 24 height 273
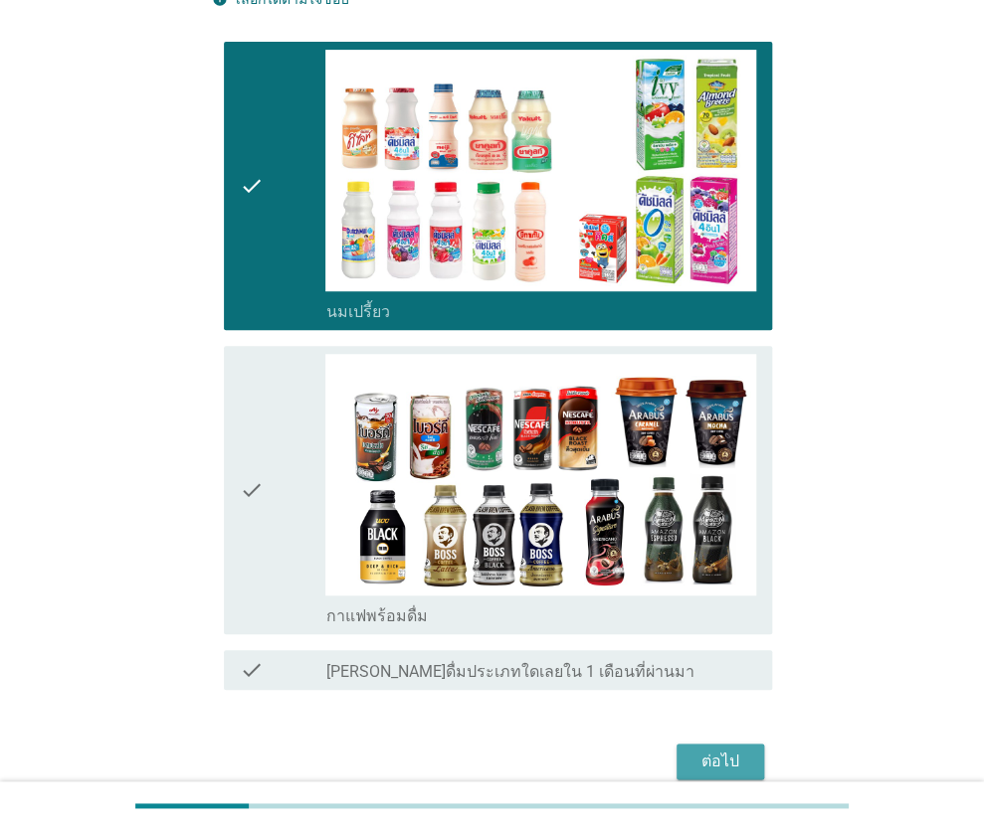
click at [699, 766] on div "ต่อไป" at bounding box center [720, 762] width 56 height 24
